Goal: Task Accomplishment & Management: Complete application form

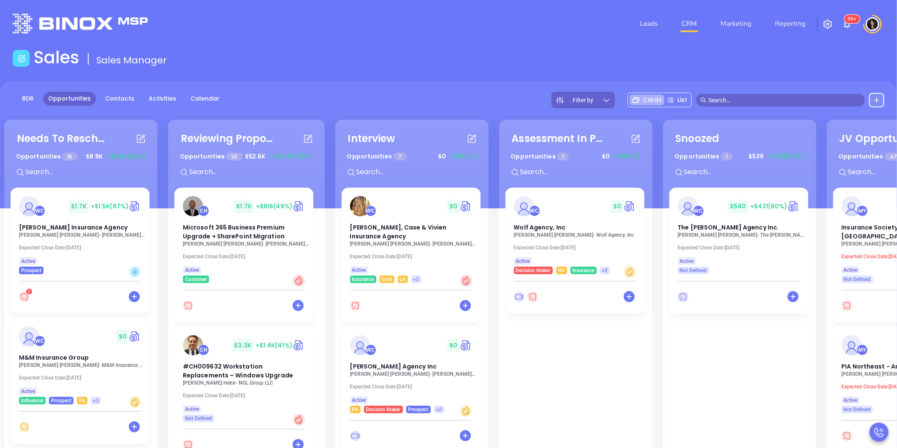
click at [58, 17] on img at bounding box center [80, 24] width 135 height 20
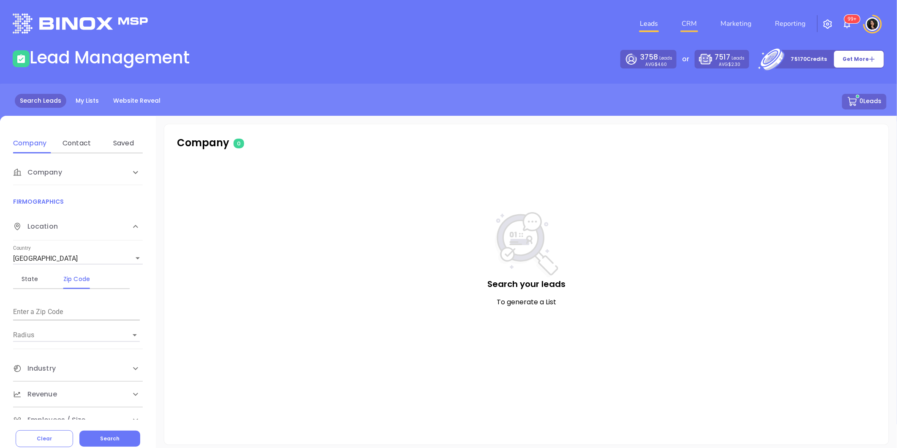
click at [698, 20] on link "CRM" at bounding box center [689, 23] width 22 height 17
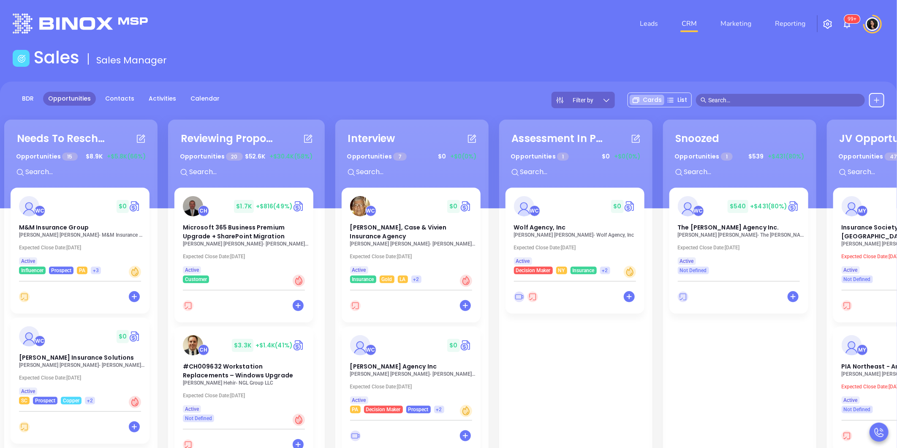
scroll to position [94, 0]
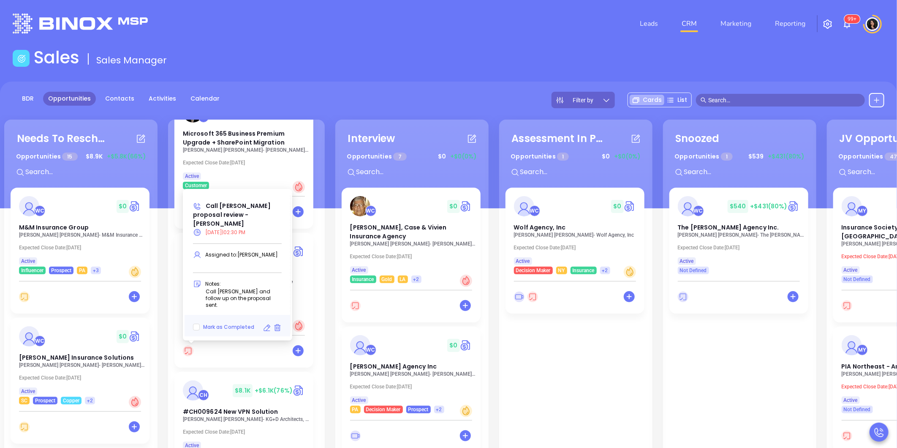
click at [266, 329] on icon at bounding box center [267, 328] width 8 height 8
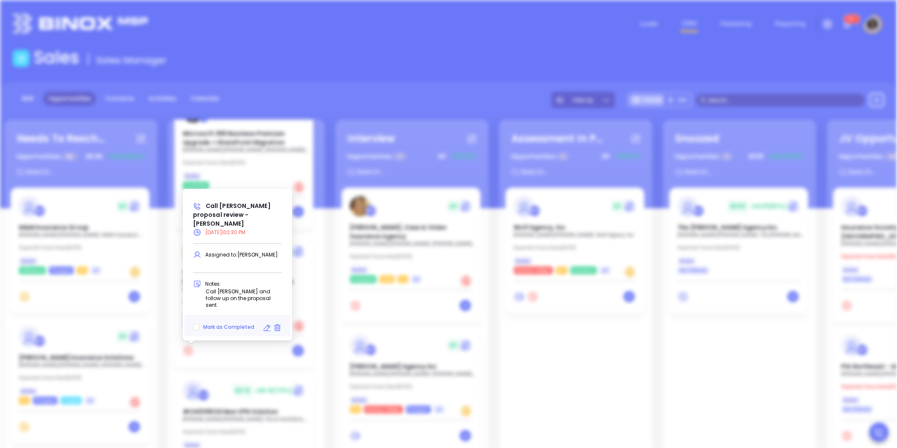
type input "[DATE]"
type input "Call [PERSON_NAME] proposal review - [PERSON_NAME]"
type input "Call"
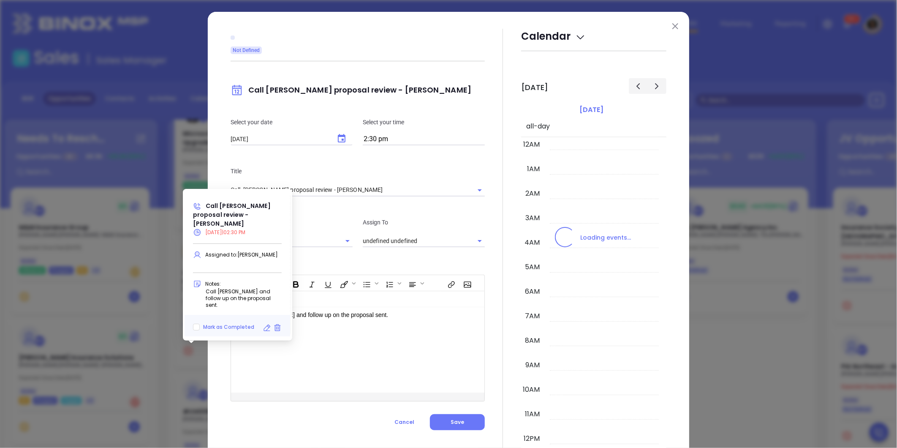
scroll to position [196, 0]
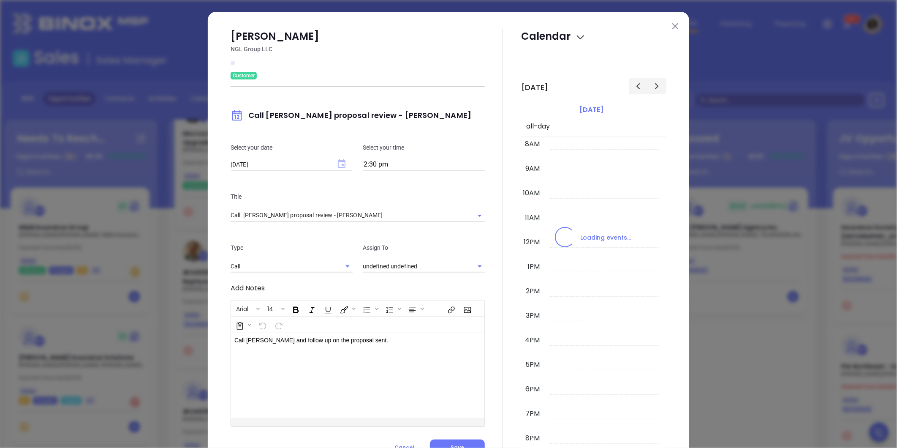
click at [338, 165] on icon "Choose date, selected date is Sep 18, 2025" at bounding box center [342, 163] width 8 height 8
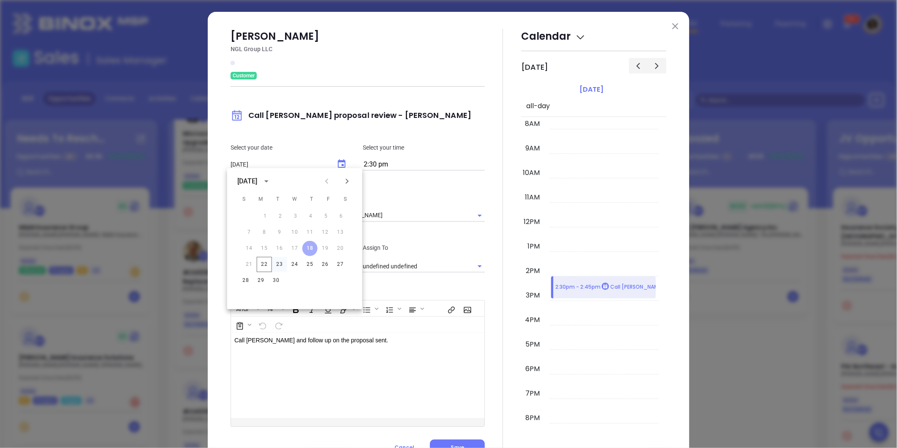
click at [281, 265] on button "23" at bounding box center [279, 264] width 15 height 15
type input "[DATE]"
type input "[PERSON_NAME]"
click at [466, 444] on button "Save" at bounding box center [457, 447] width 55 height 16
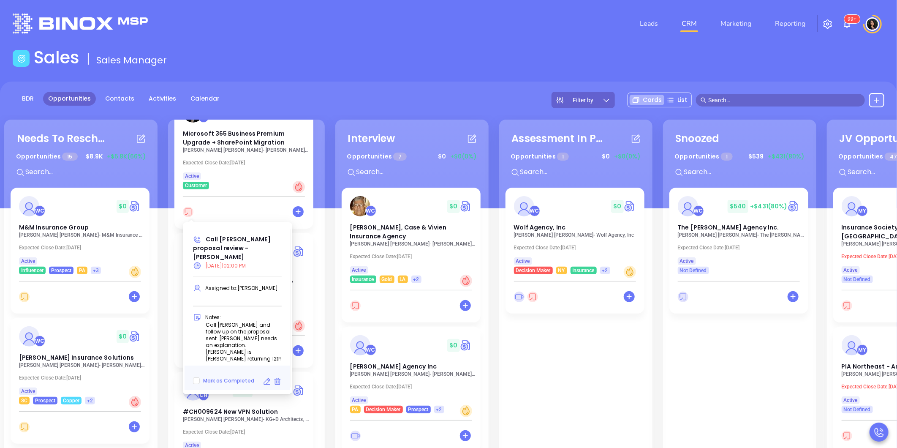
click at [267, 377] on icon at bounding box center [267, 381] width 8 height 8
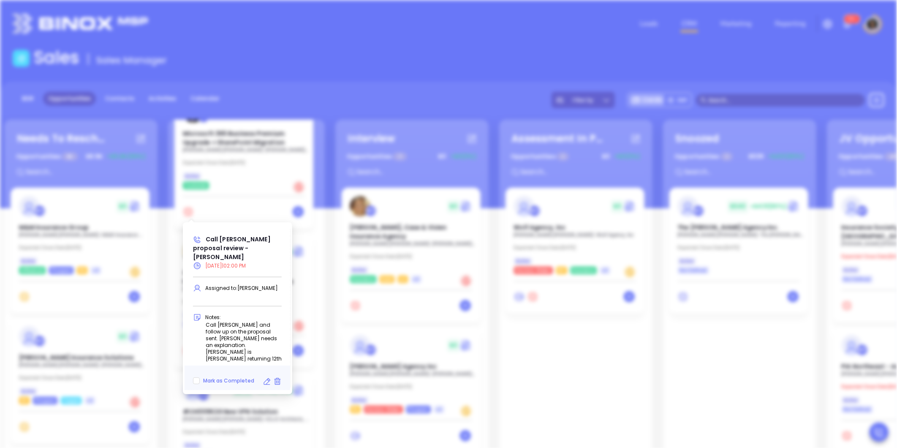
type input "[DATE]"
type input "Call [PERSON_NAME] proposal review - [PERSON_NAME]"
type input "Call"
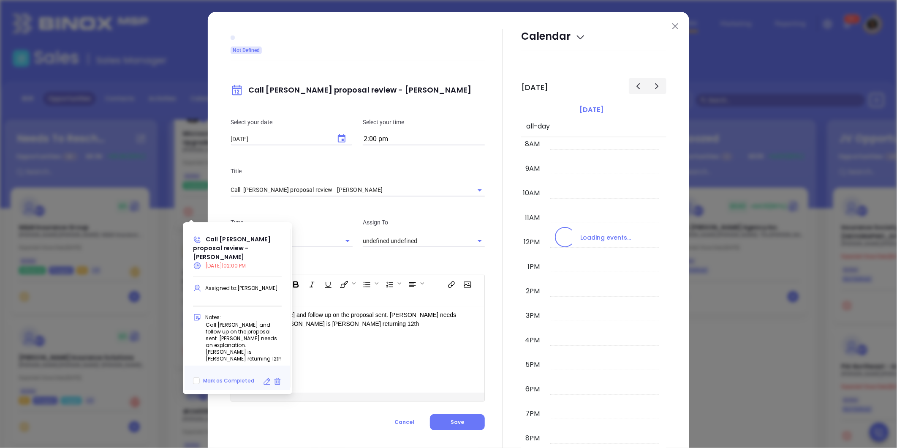
type input "[PERSON_NAME]"
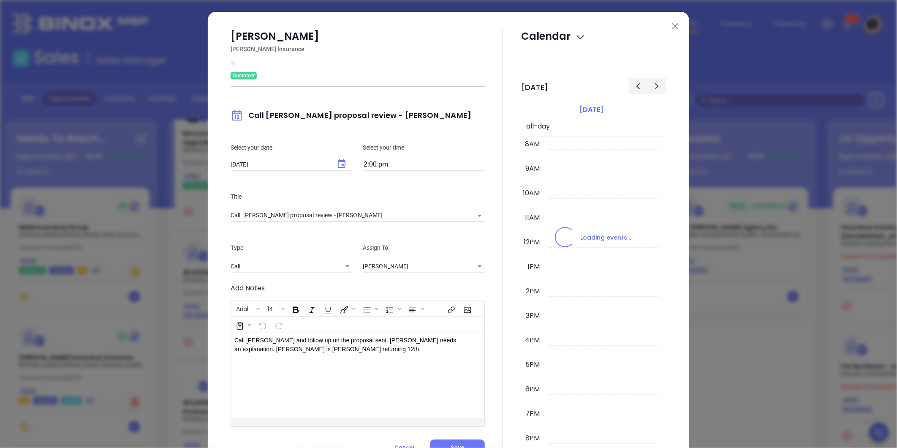
click at [337, 139] on div "Select your date [DATE] ​ Select your time 2:00 pm" at bounding box center [358, 156] width 264 height 49
click at [339, 161] on icon "Choose date, selected date is Sep 12, 2025" at bounding box center [342, 163] width 8 height 8
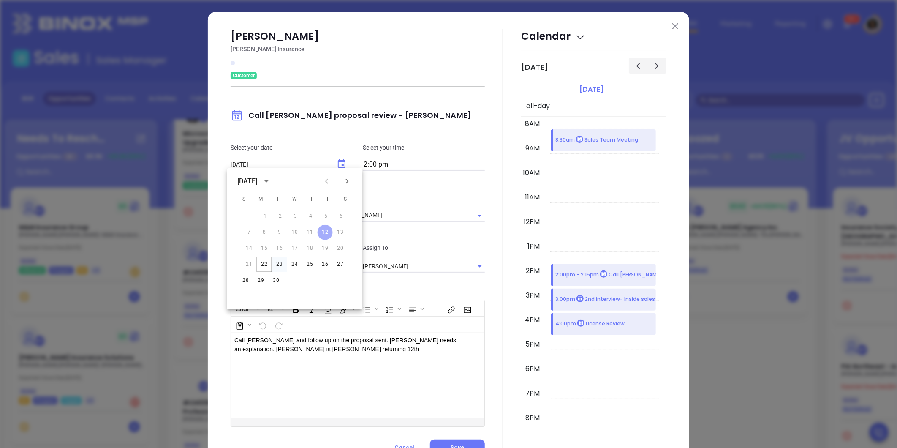
click at [280, 263] on button "23" at bounding box center [279, 264] width 15 height 15
type input "[DATE]"
click at [457, 441] on button "Save" at bounding box center [457, 447] width 55 height 16
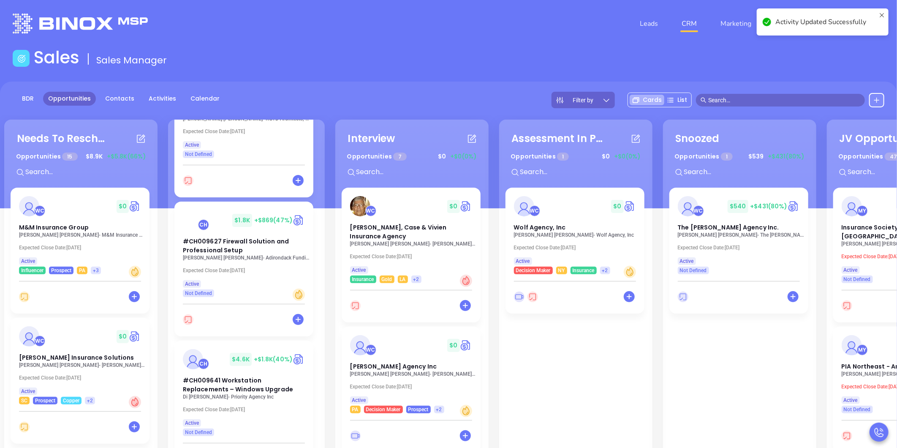
scroll to position [281, 0]
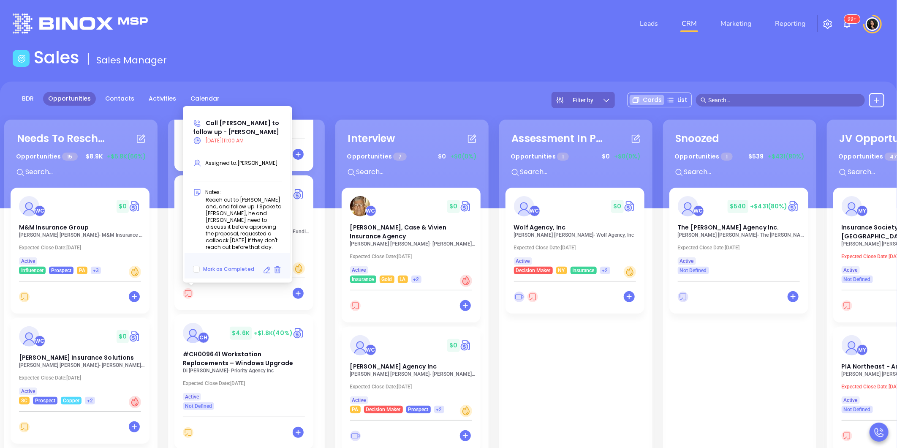
click at [264, 267] on icon at bounding box center [267, 270] width 8 height 8
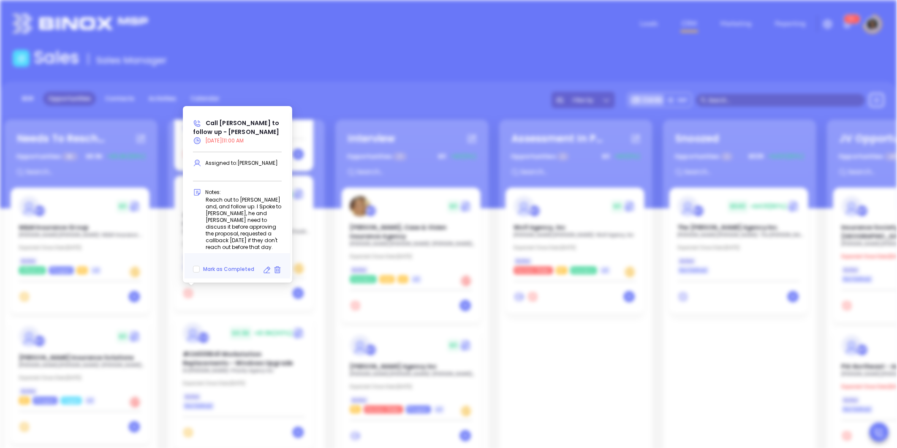
type input "[DATE]"
type input "Call [PERSON_NAME] to follow up - [PERSON_NAME]"
type input "Call"
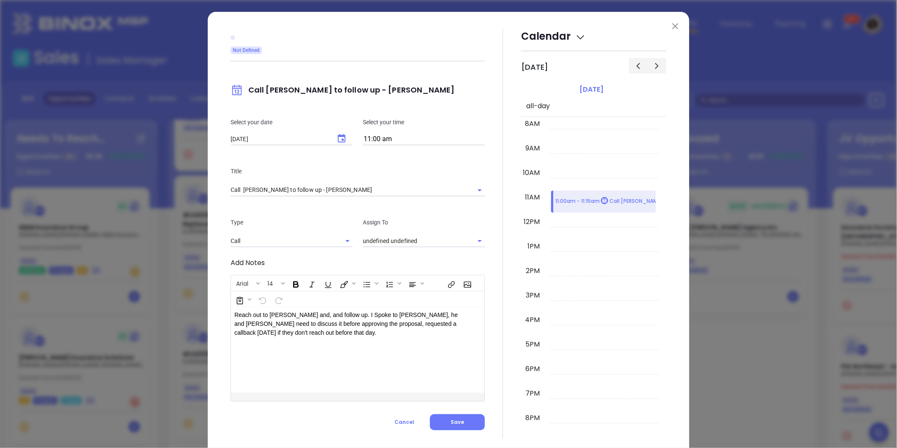
type input "[PERSON_NAME]"
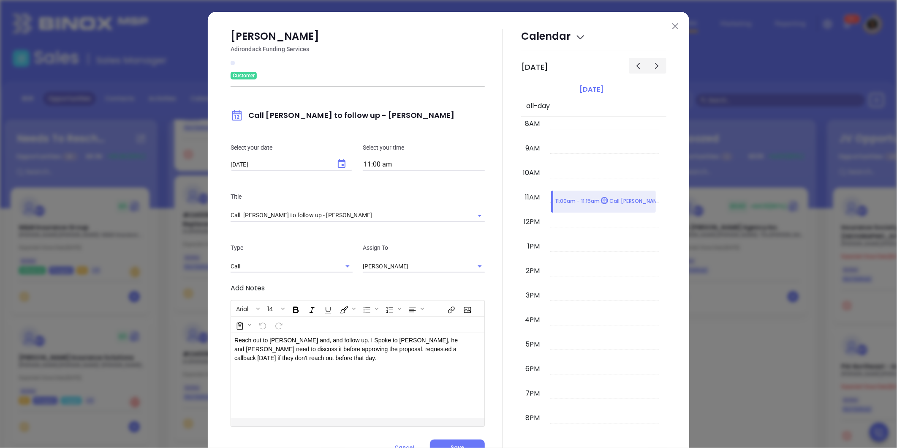
click at [343, 158] on button "Choose date, selected date is Sep 19, 2025" at bounding box center [342, 164] width 20 height 20
click at [279, 264] on button "23" at bounding box center [279, 264] width 15 height 15
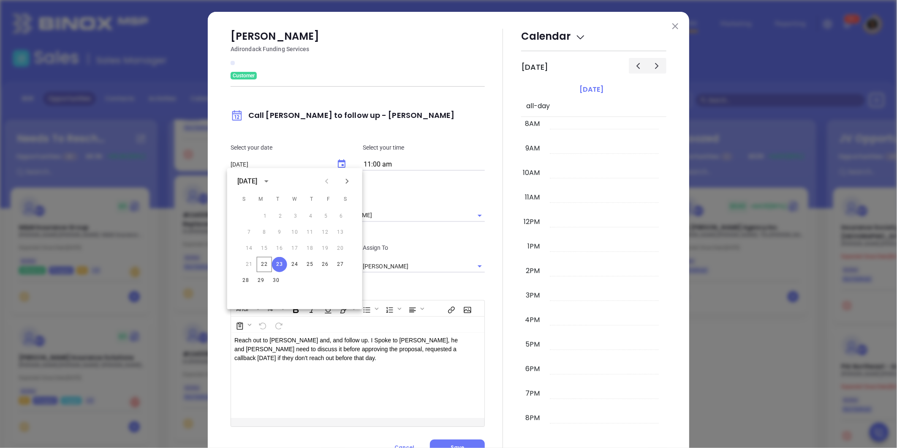
type input "[DATE]"
click at [452, 441] on button "Save" at bounding box center [457, 447] width 55 height 16
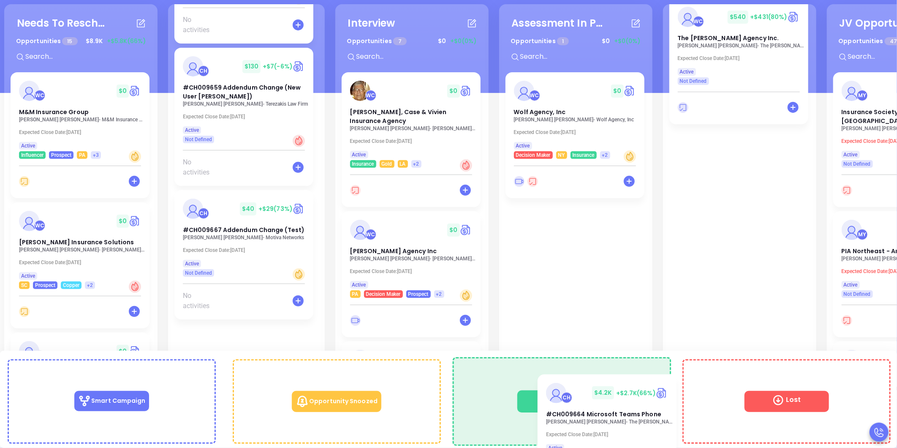
scroll to position [74, 0]
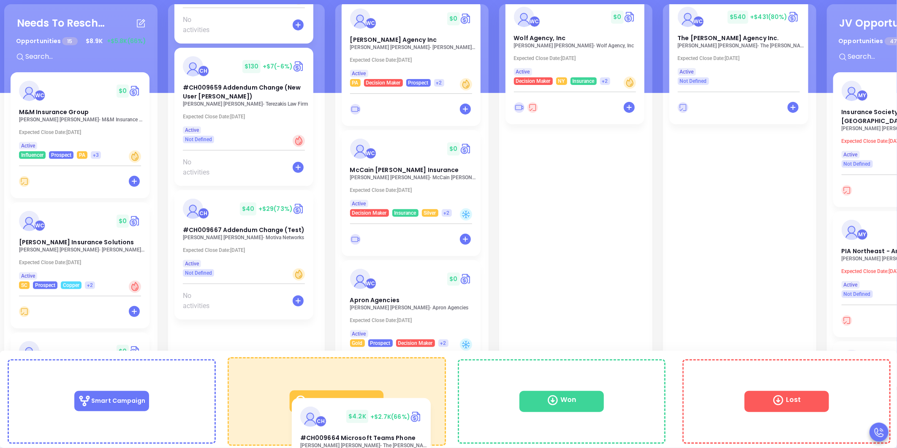
drag, startPoint x: 223, startPoint y: 218, endPoint x: 344, endPoint y: 419, distance: 235.5
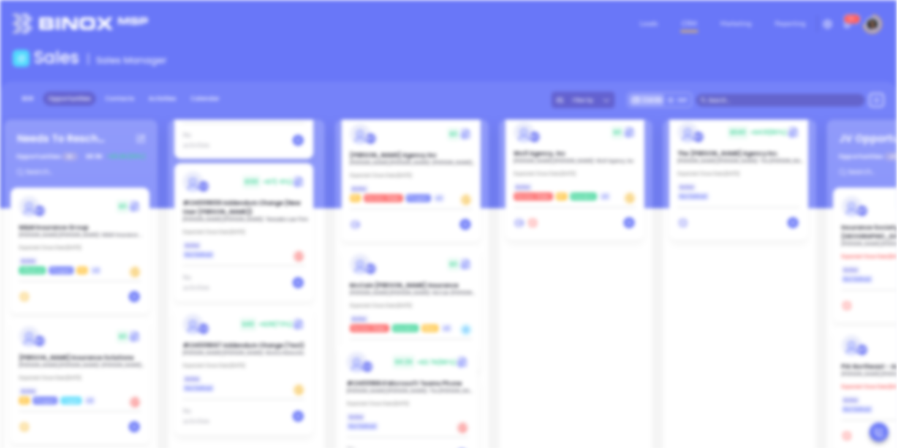
scroll to position [0, 0]
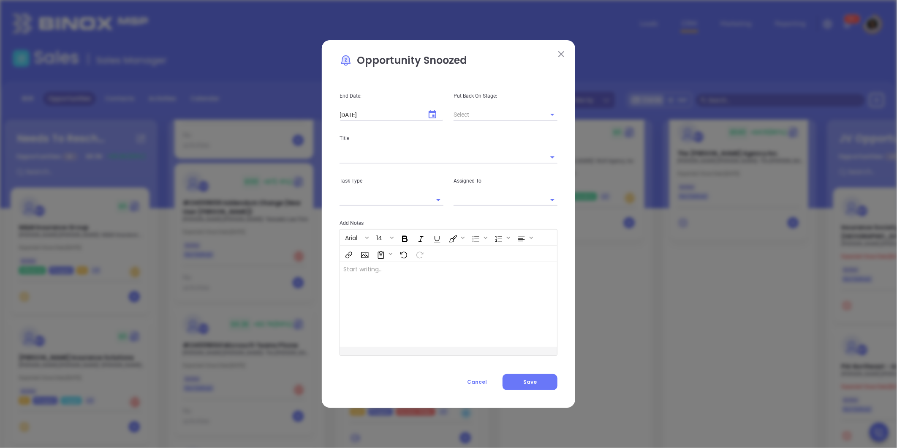
type input "[PERSON_NAME]"
click at [433, 112] on icon "Choose date, selected date is Oct 22, 2025" at bounding box center [433, 114] width 8 height 8
click at [412, 167] on button "1" at bounding box center [409, 166] width 15 height 15
type input "[DATE]"
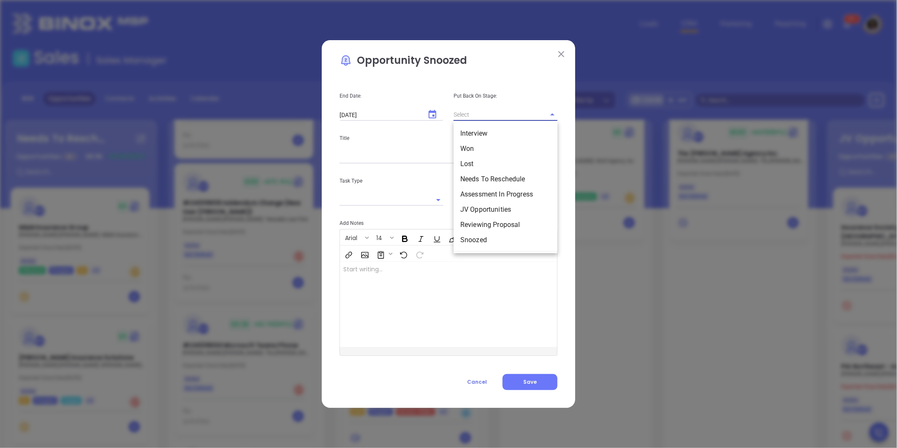
click at [505, 117] on input "text" at bounding box center [494, 115] width 80 height 12
click at [487, 220] on li "Reviewing Proposal" at bounding box center [506, 224] width 104 height 15
type input "Reviewing Proposal"
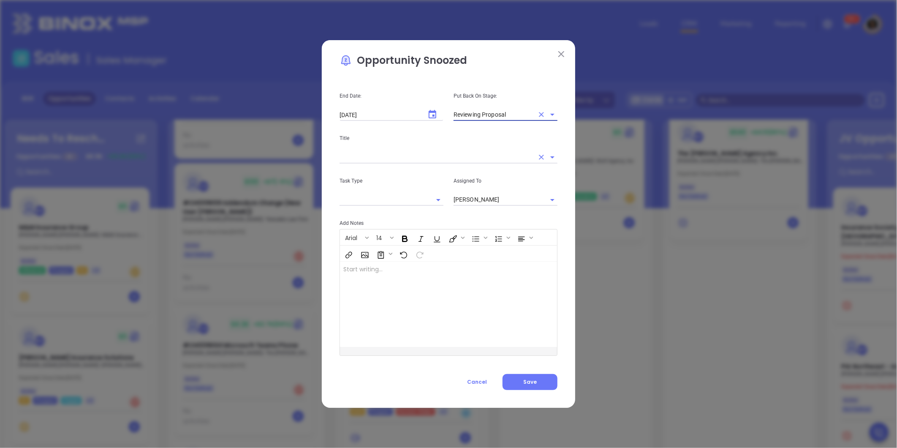
click at [433, 163] on div at bounding box center [449, 157] width 218 height 13
click at [556, 157] on icon "Open" at bounding box center [552, 157] width 10 height 10
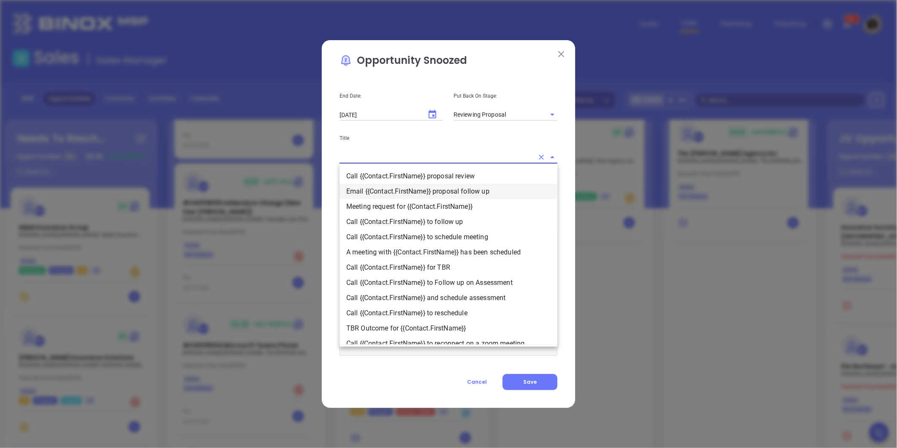
click at [409, 193] on li "Email {{Contact.FirstName}} proposal follow up" at bounding box center [449, 191] width 218 height 15
type input "Email {{Contact.FirstName}} proposal follow up"
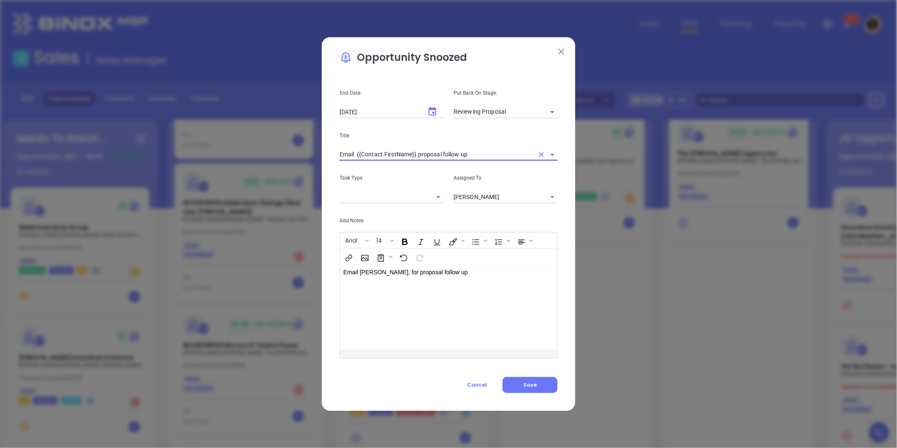
type input "Email [PERSON_NAME] proposal follow up"
type input "Email"
click at [531, 390] on button "Save" at bounding box center [530, 385] width 55 height 16
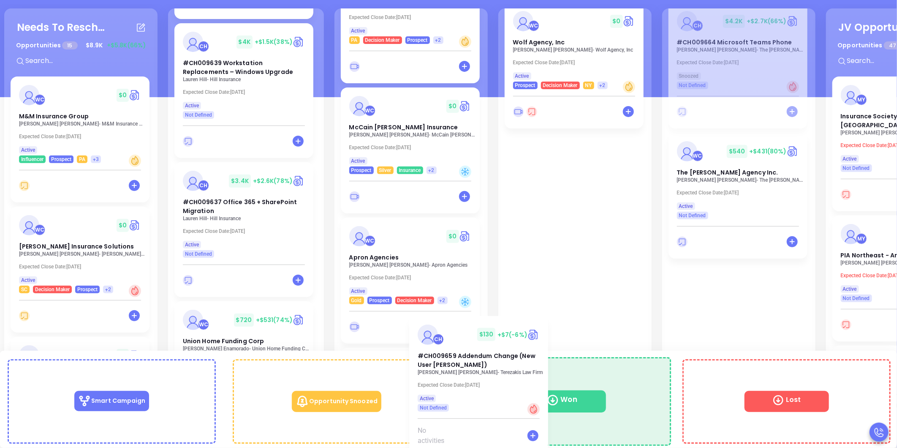
scroll to position [115, 0]
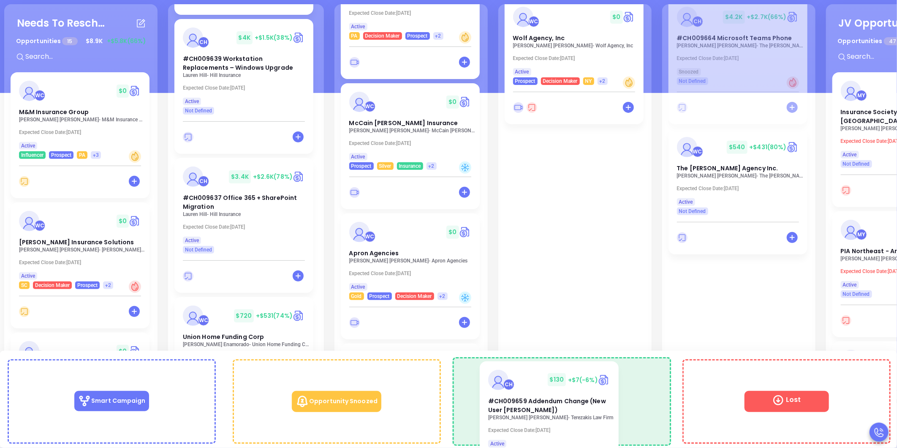
drag, startPoint x: 226, startPoint y: 79, endPoint x: 624, endPoint y: 400, distance: 511.0
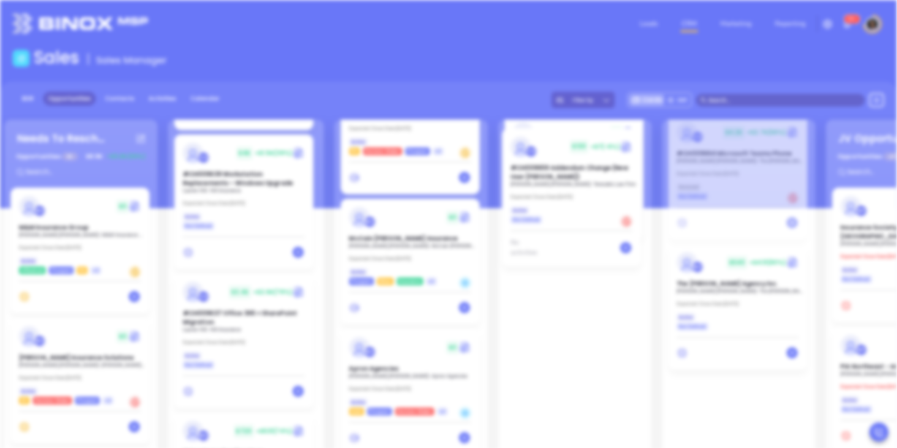
scroll to position [0, 0]
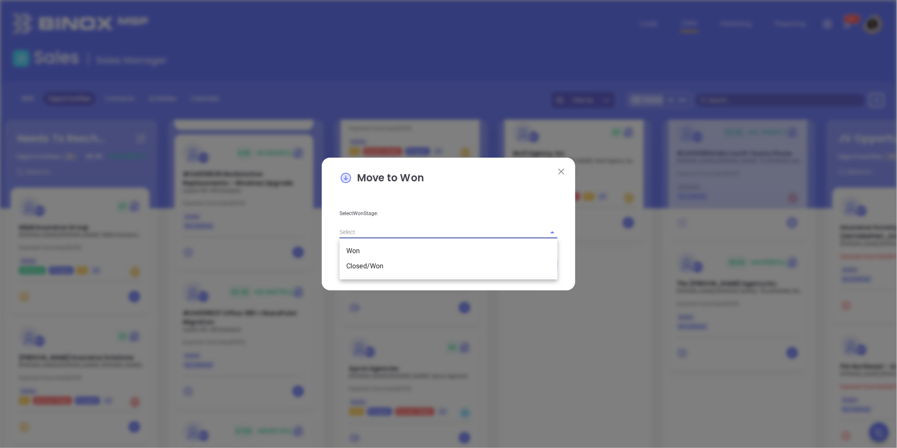
click at [412, 233] on input "text" at bounding box center [437, 232] width 194 height 12
click at [381, 265] on li "Closed/Won" at bounding box center [449, 266] width 218 height 15
type input "Closed/Won"
click at [531, 268] on button "Save" at bounding box center [530, 264] width 55 height 16
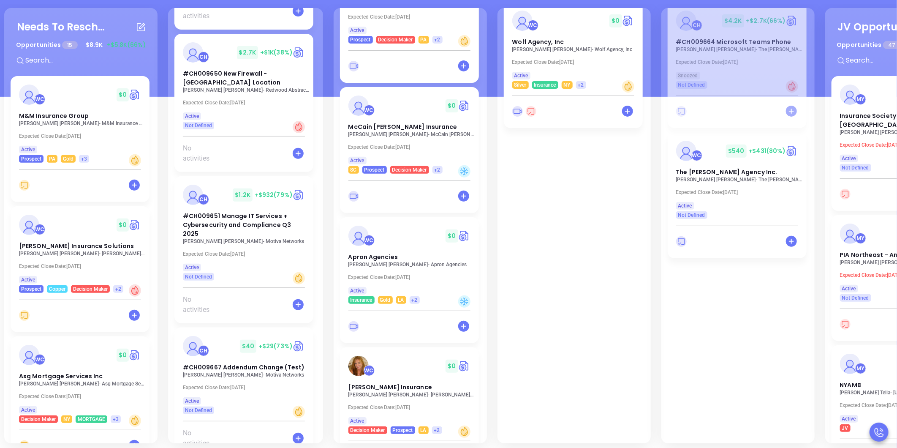
scroll to position [115, 0]
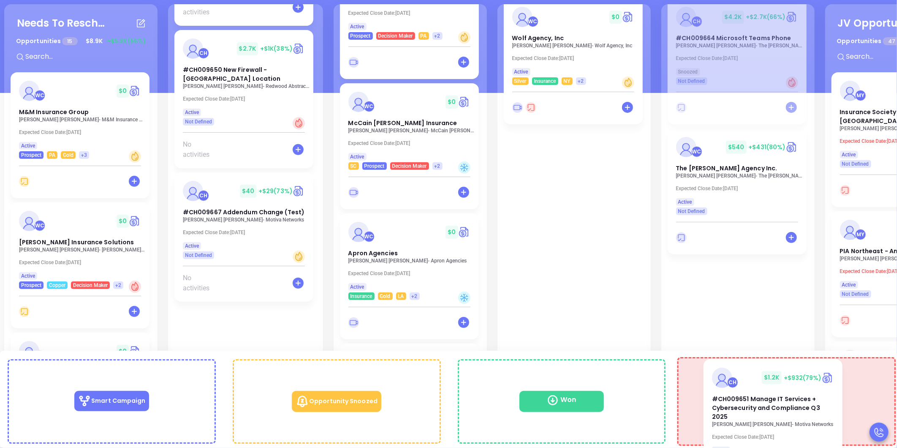
drag, startPoint x: 225, startPoint y: 188, endPoint x: 756, endPoint y: 383, distance: 566.1
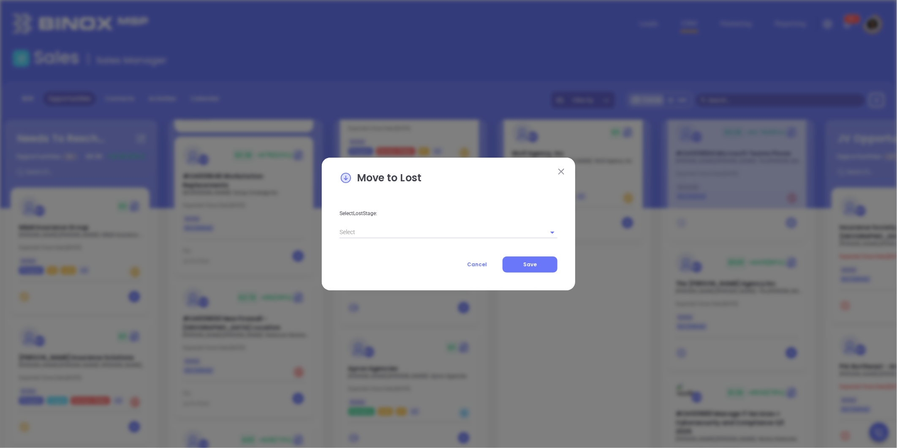
scroll to position [1936, 0]
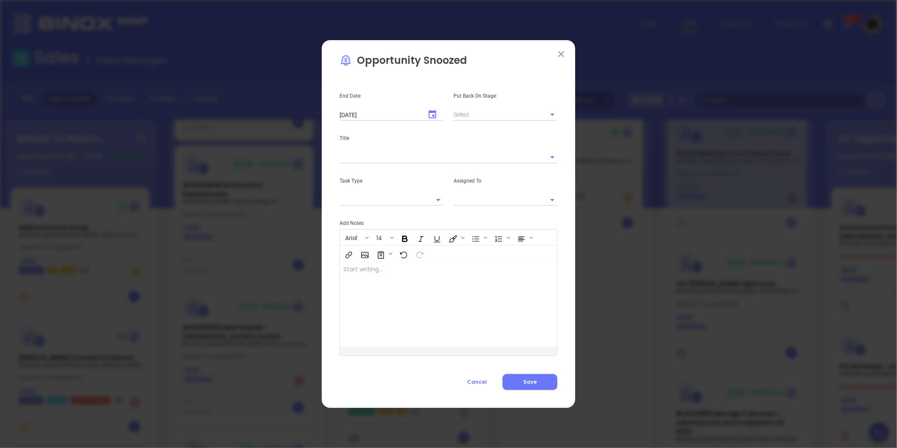
click at [496, 230] on button "Insert Ordered List" at bounding box center [498, 237] width 14 height 14
type input "[PERSON_NAME]"
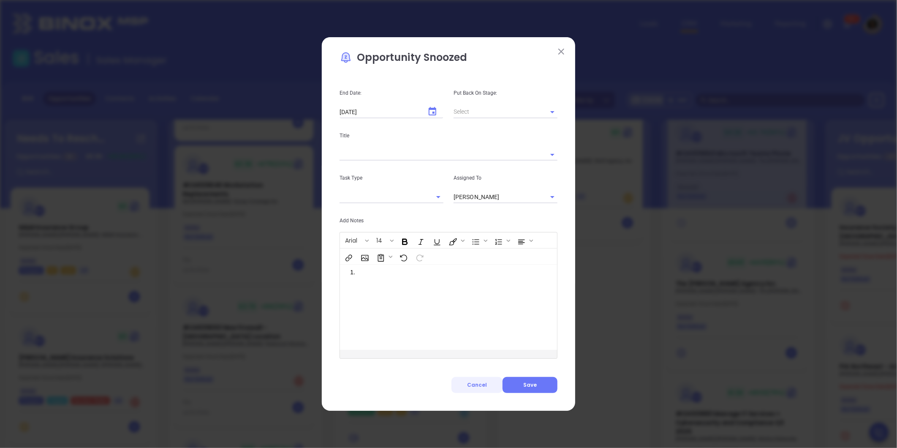
click at [479, 378] on button "Cancel" at bounding box center [477, 385] width 51 height 16
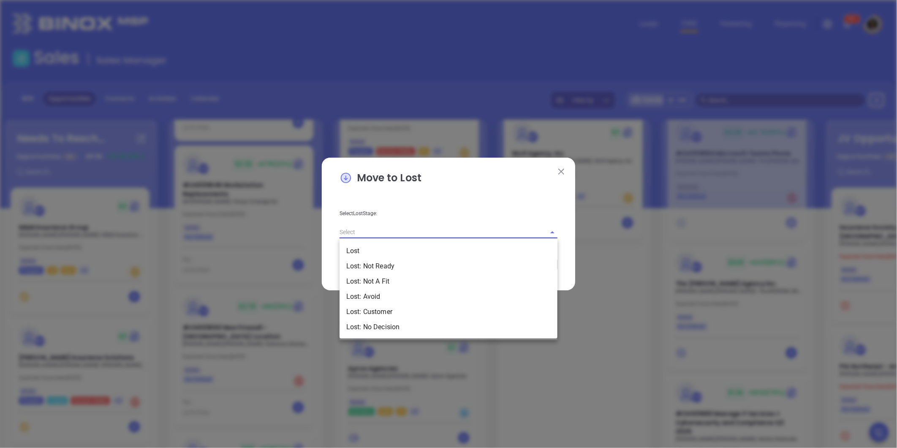
click at [443, 230] on input "text" at bounding box center [437, 232] width 194 height 12
click at [382, 331] on li "Lost: No Decision" at bounding box center [449, 326] width 218 height 15
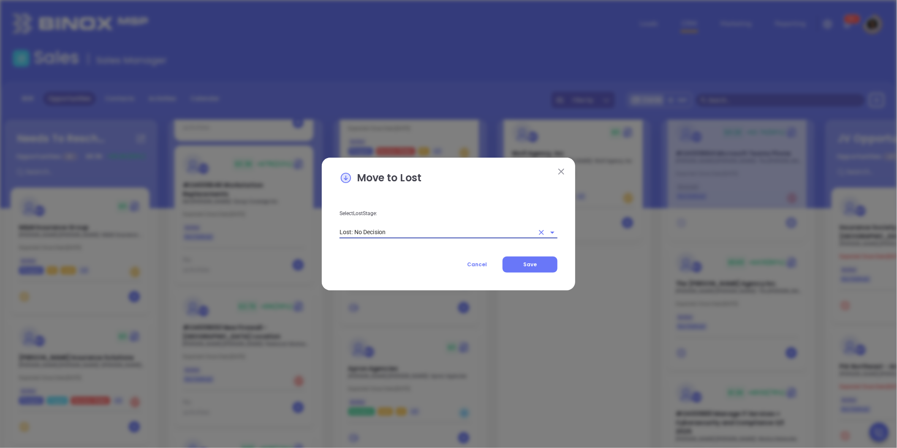
click at [429, 230] on input "Lost: No Decision" at bounding box center [437, 232] width 194 height 12
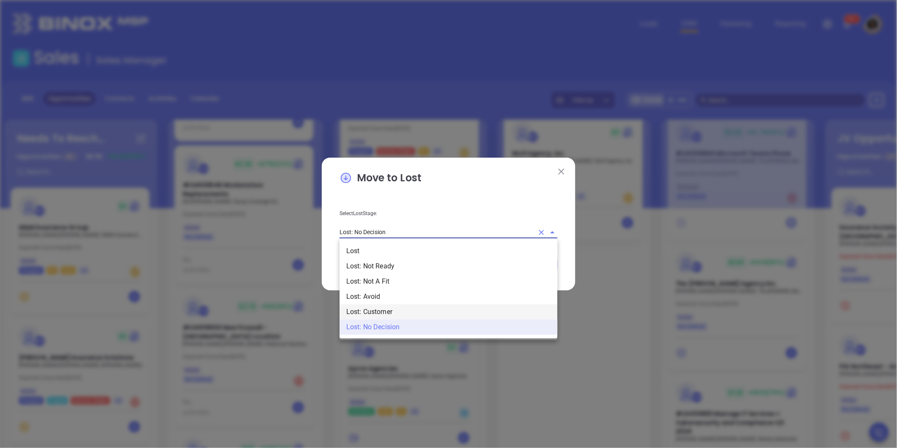
click at [399, 308] on li "Lost: Customer" at bounding box center [449, 311] width 218 height 15
type input "Lost: Customer"
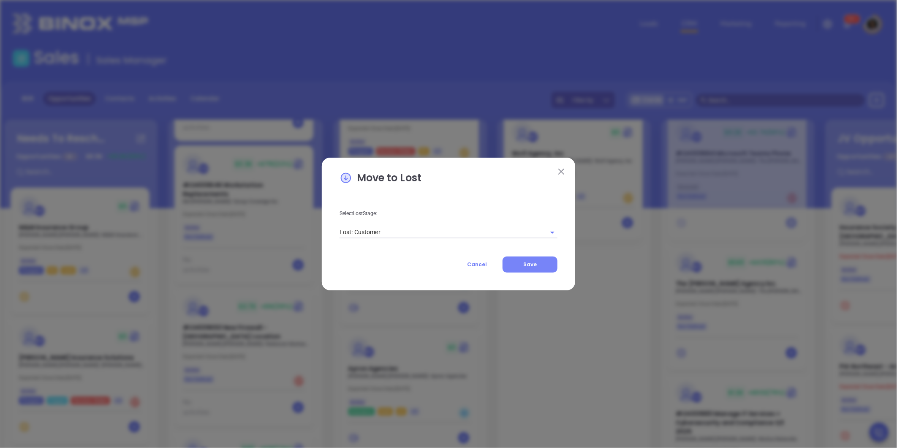
click at [537, 264] on span "Save" at bounding box center [530, 264] width 14 height 7
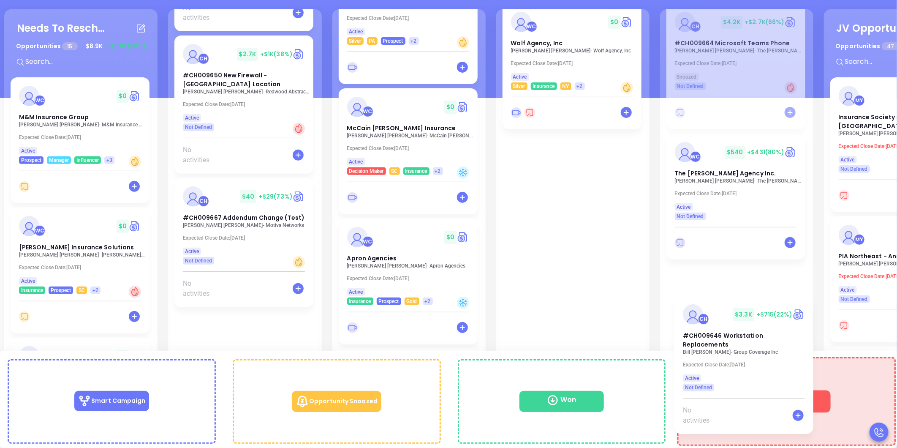
scroll to position [115, 0]
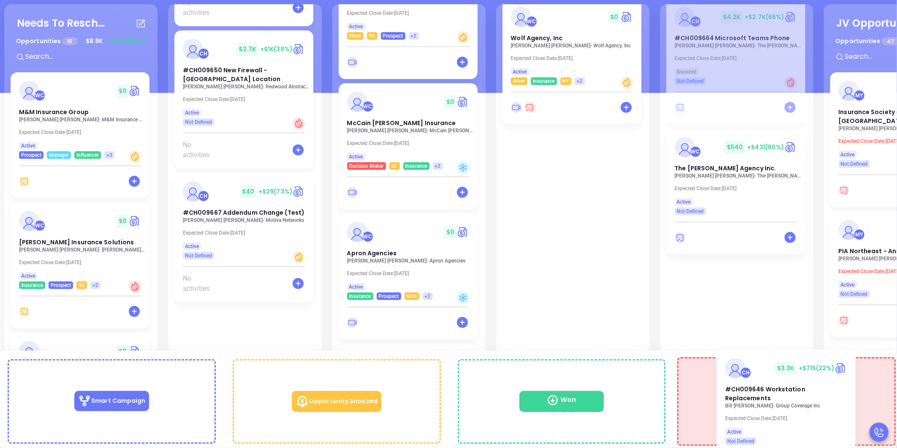
drag, startPoint x: 223, startPoint y: 53, endPoint x: 814, endPoint y: 381, distance: 675.6
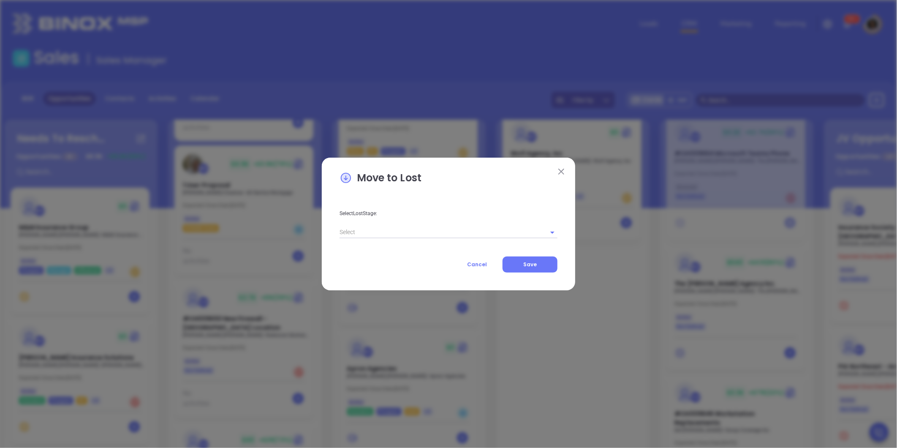
scroll to position [1803, 0]
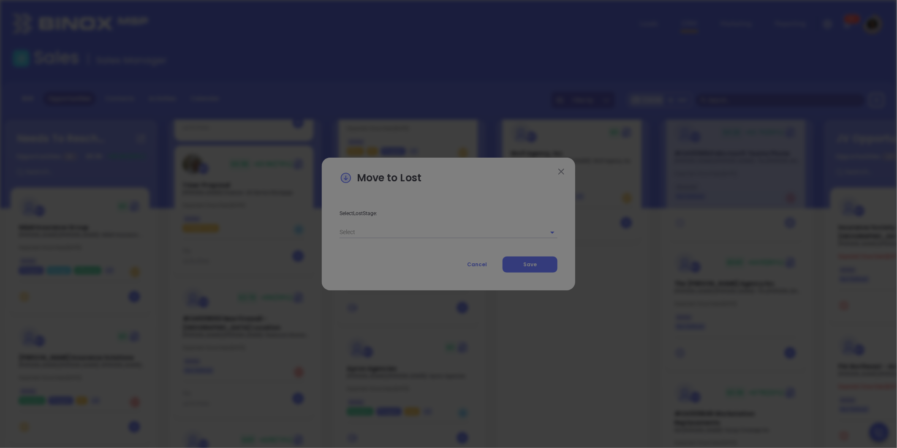
click at [444, 234] on div "Arial 14" at bounding box center [448, 224] width 217 height 32
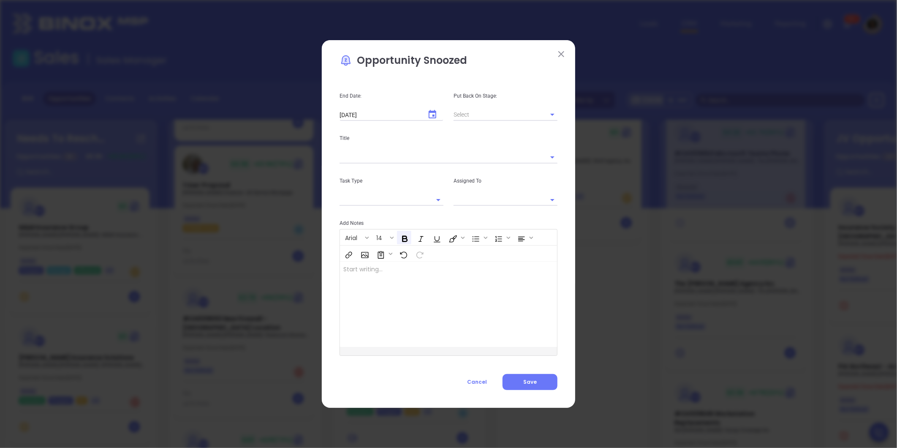
type input "[PERSON_NAME]"
click at [478, 384] on span "Cancel" at bounding box center [477, 381] width 20 height 7
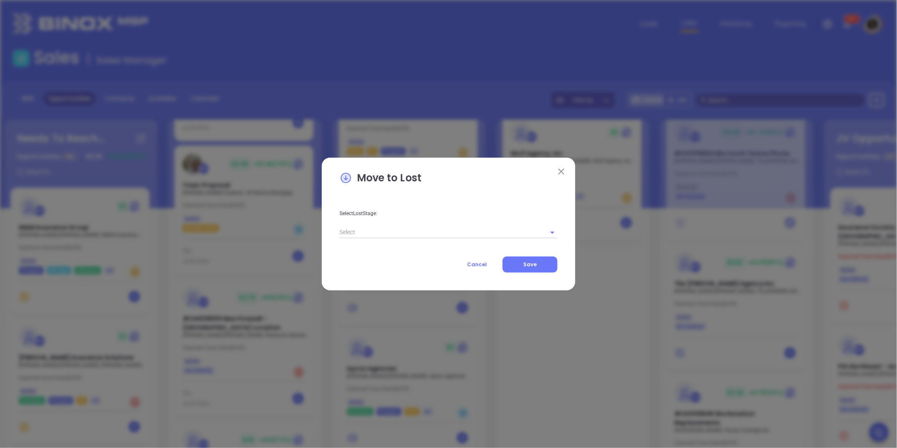
click at [421, 231] on input "text" at bounding box center [437, 232] width 194 height 12
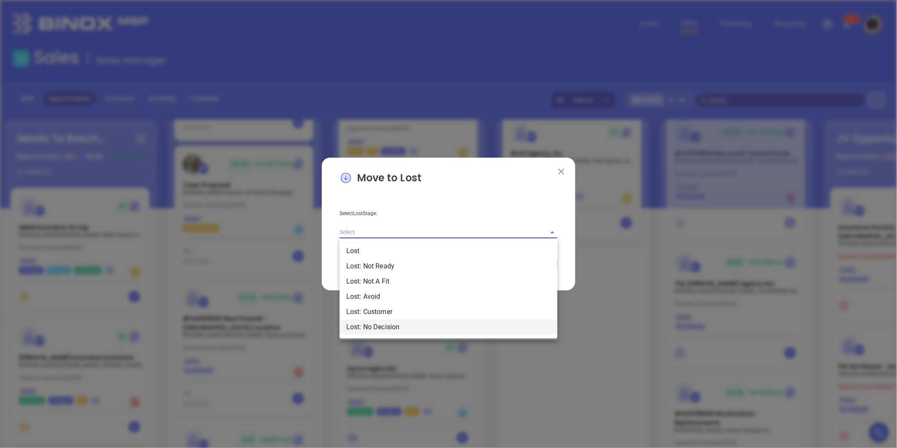
click at [400, 321] on li "Lost: No Decision" at bounding box center [449, 326] width 218 height 15
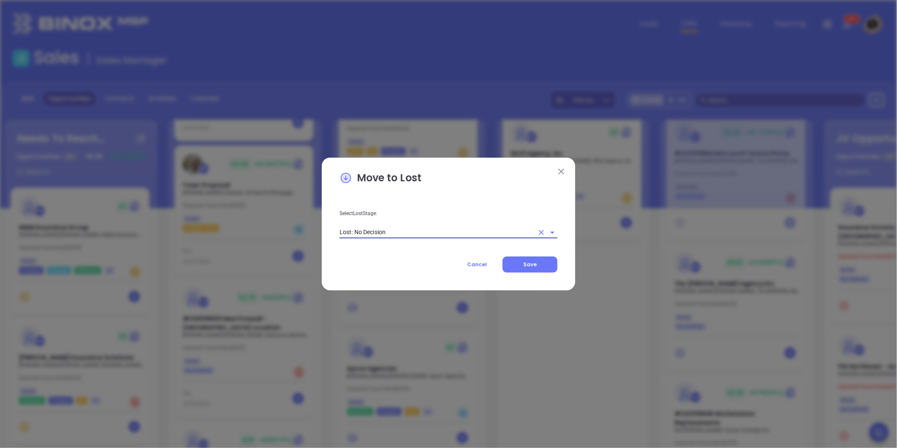
click at [411, 234] on input "Lost: No Decision" at bounding box center [437, 232] width 194 height 12
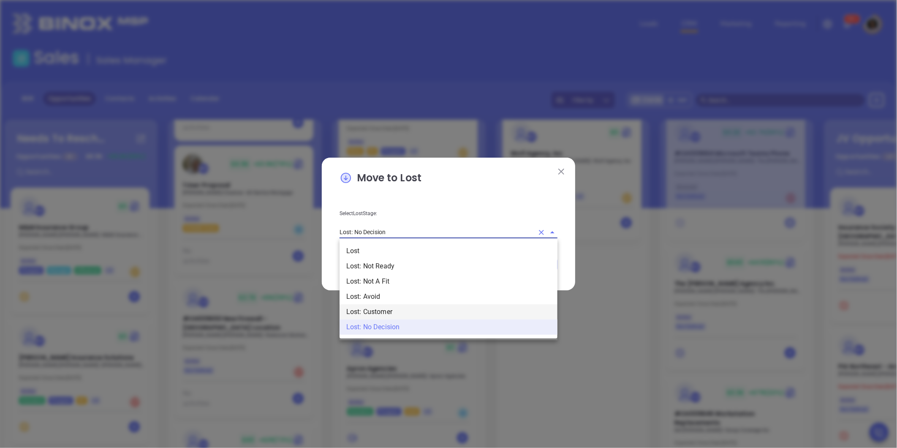
click at [406, 305] on li "Lost: Customer" at bounding box center [449, 311] width 218 height 15
type input "Lost: Customer"
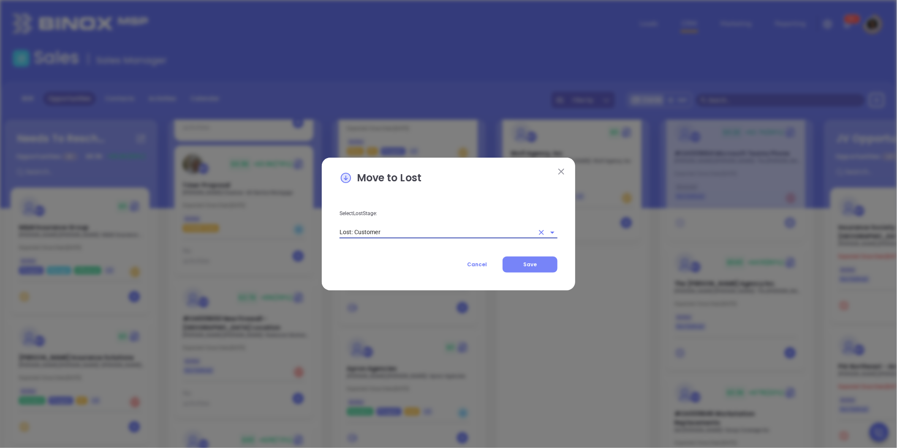
click at [533, 267] on span "Save" at bounding box center [530, 264] width 14 height 7
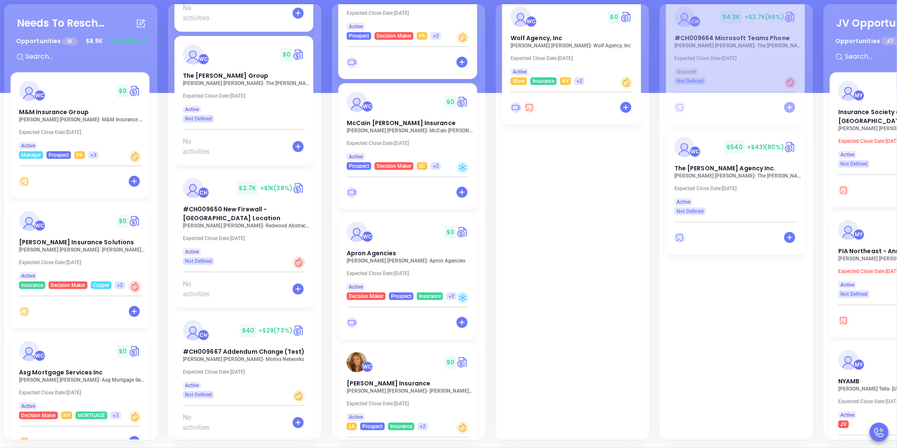
scroll to position [1802, 0]
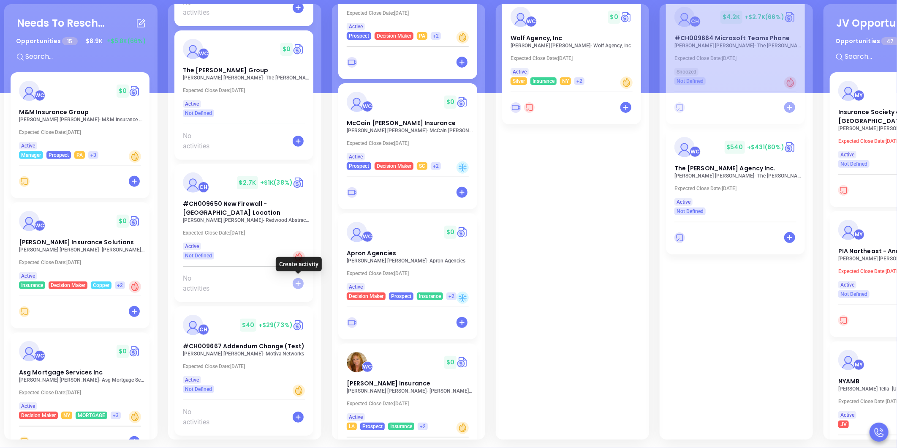
click at [297, 282] on icon at bounding box center [298, 283] width 11 height 11
click at [240, 284] on icon at bounding box center [241, 283] width 9 height 9
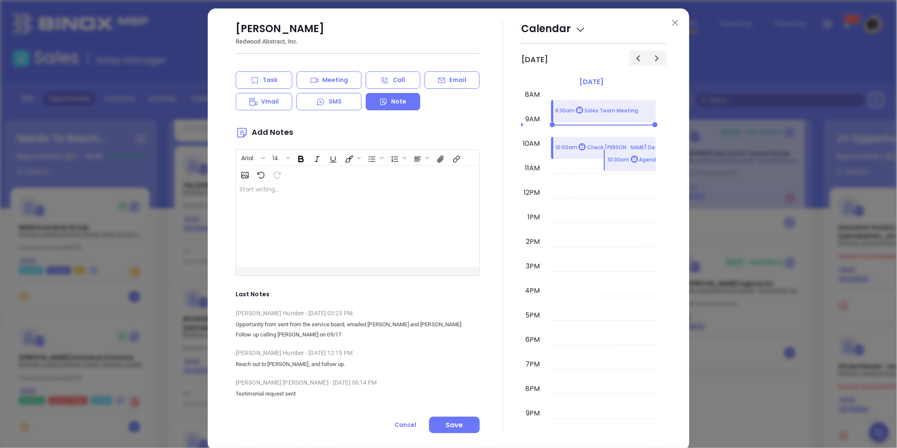
scroll to position [0, 0]
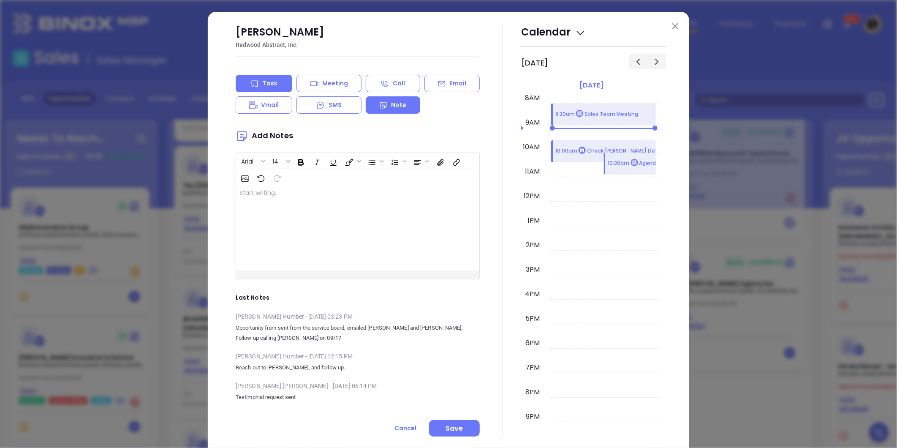
click at [254, 81] on icon at bounding box center [255, 83] width 8 height 8
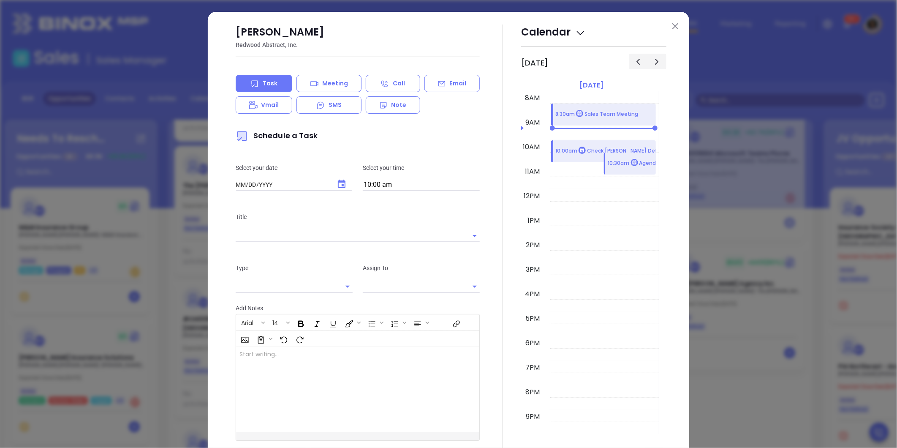
type input "[DATE]"
click at [337, 186] on icon "Choose date, selected date is Sep 23, 2025" at bounding box center [342, 184] width 10 height 10
type input "[PERSON_NAME]"
click at [281, 285] on button "23" at bounding box center [284, 284] width 15 height 15
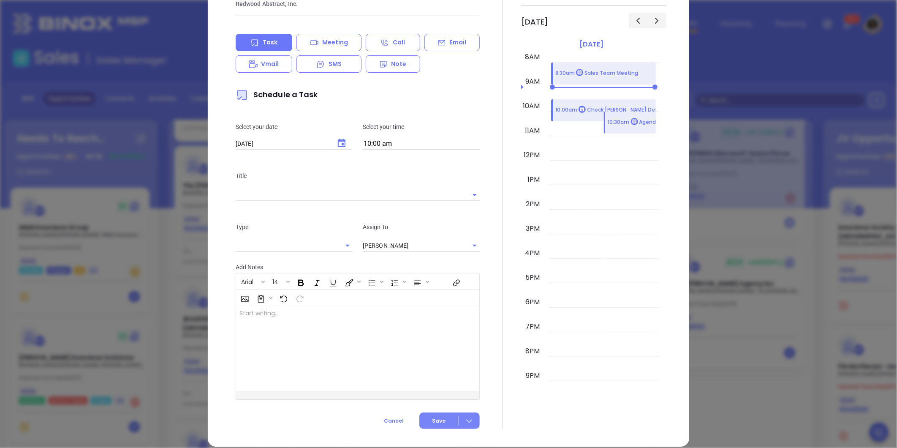
scroll to position [52, 0]
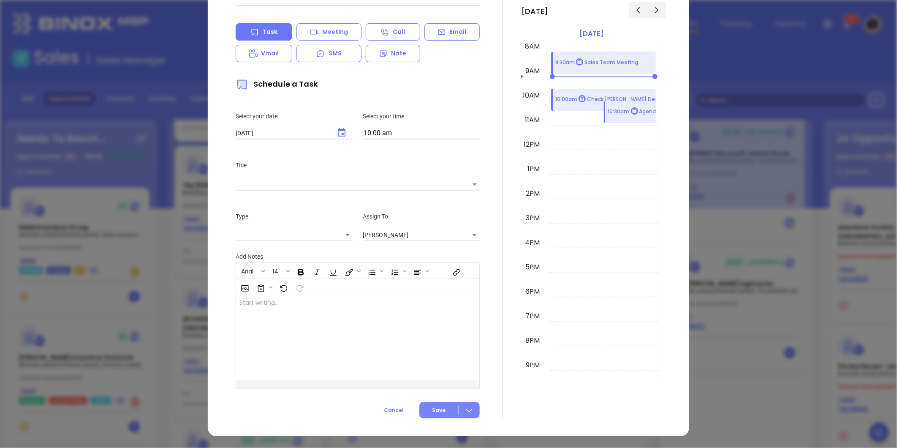
click at [424, 410] on button "Save" at bounding box center [449, 410] width 60 height 16
click at [356, 180] on input "text" at bounding box center [346, 184] width 221 height 12
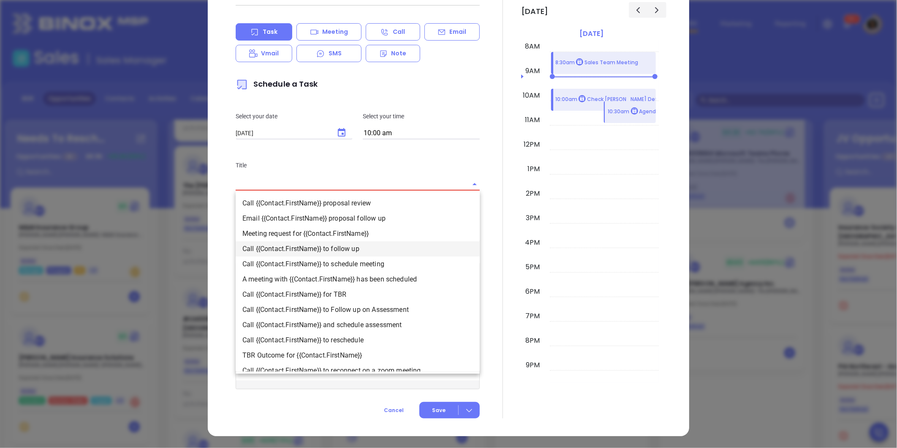
drag, startPoint x: 350, startPoint y: 204, endPoint x: 355, endPoint y: 245, distance: 41.3
click at [355, 245] on ul "Call {{Contact.FirstName}} proposal review Email {{Contact.FirstName}} proposal…" at bounding box center [358, 281] width 244 height 179
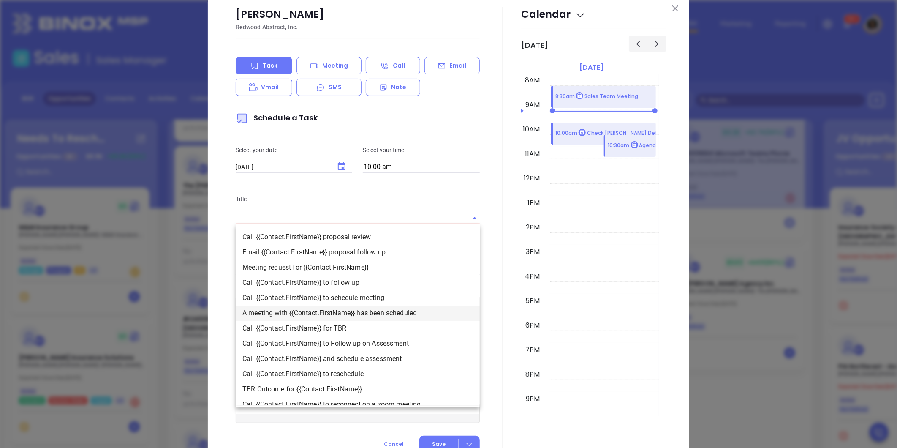
scroll to position [0, 0]
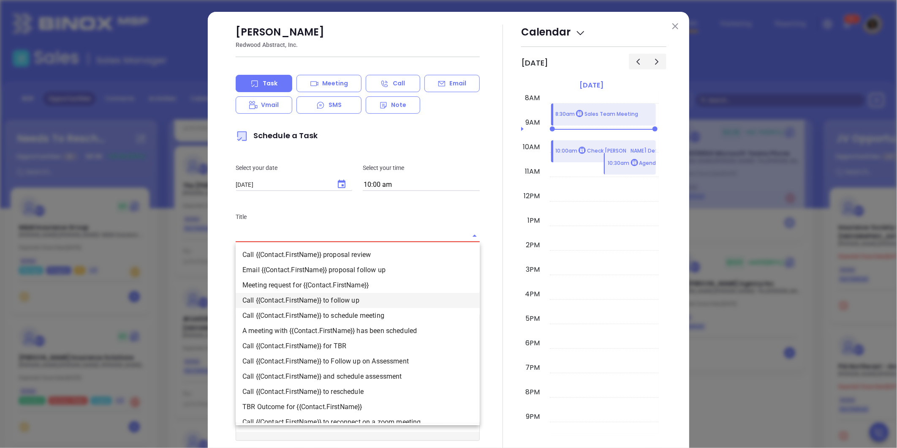
click at [345, 301] on li "Call {{Contact.FirstName}} to follow up" at bounding box center [358, 300] width 244 height 15
type input "Call [PERSON_NAME] to follow up"
type input "Call"
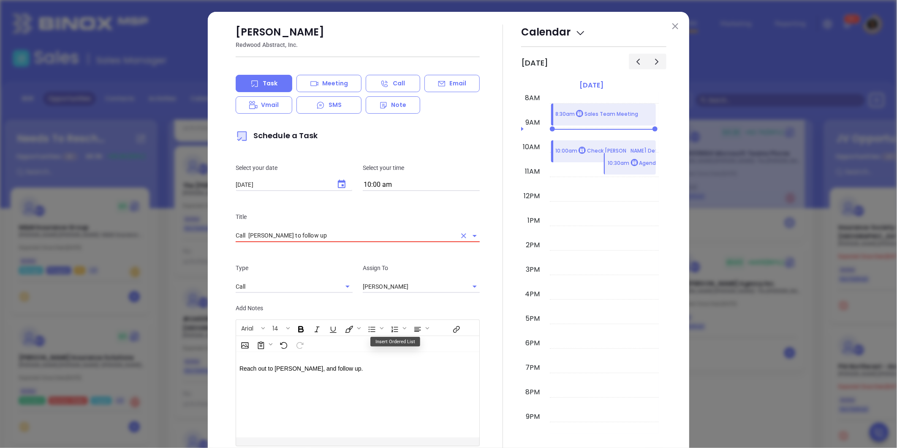
scroll to position [57, 0]
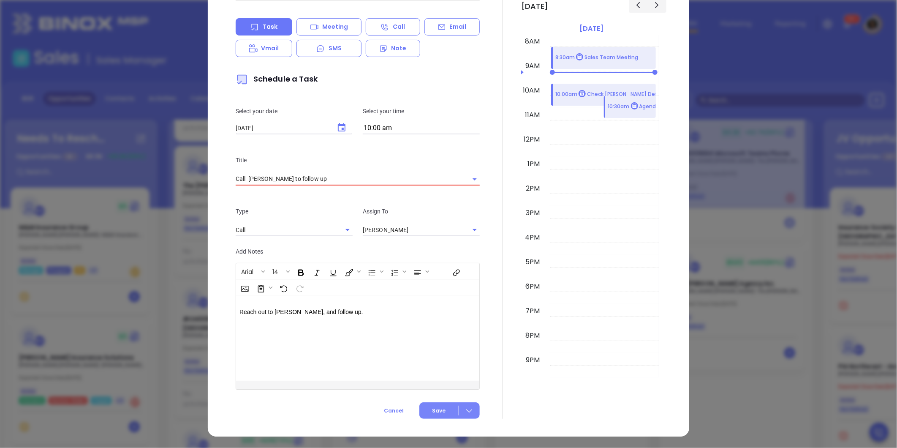
click at [433, 410] on span "Save" at bounding box center [439, 411] width 14 height 8
